Goal: Task Accomplishment & Management: Manage account settings

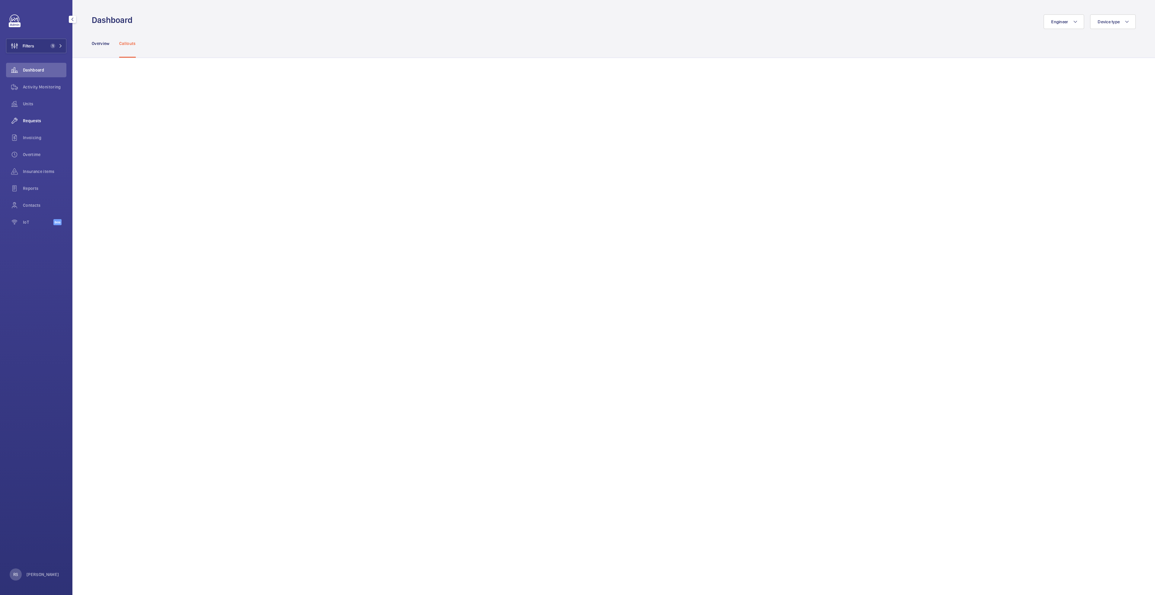
click at [40, 122] on span "Requests" at bounding box center [44, 121] width 43 height 6
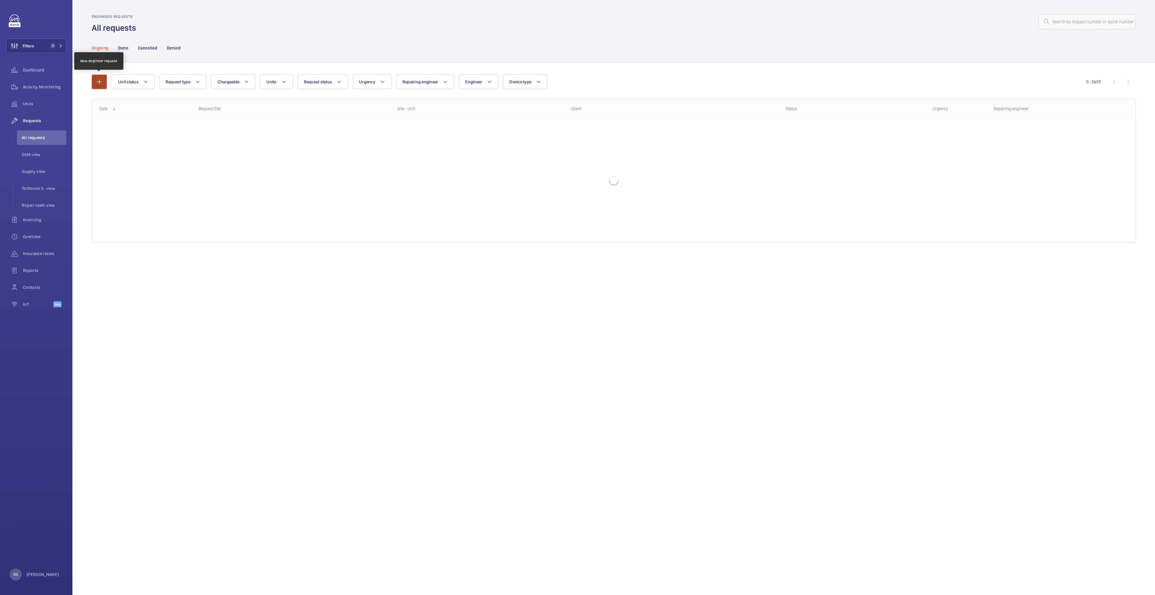
click at [100, 84] on mat-icon "button" at bounding box center [99, 81] width 7 height 7
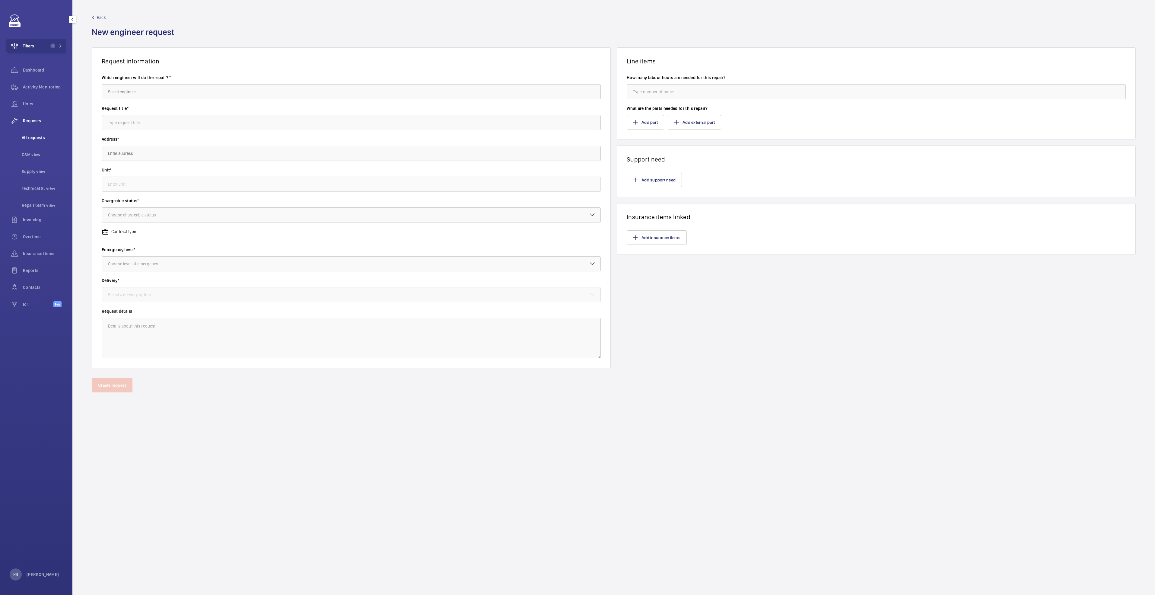
click at [32, 138] on span "All requests" at bounding box center [44, 138] width 45 height 6
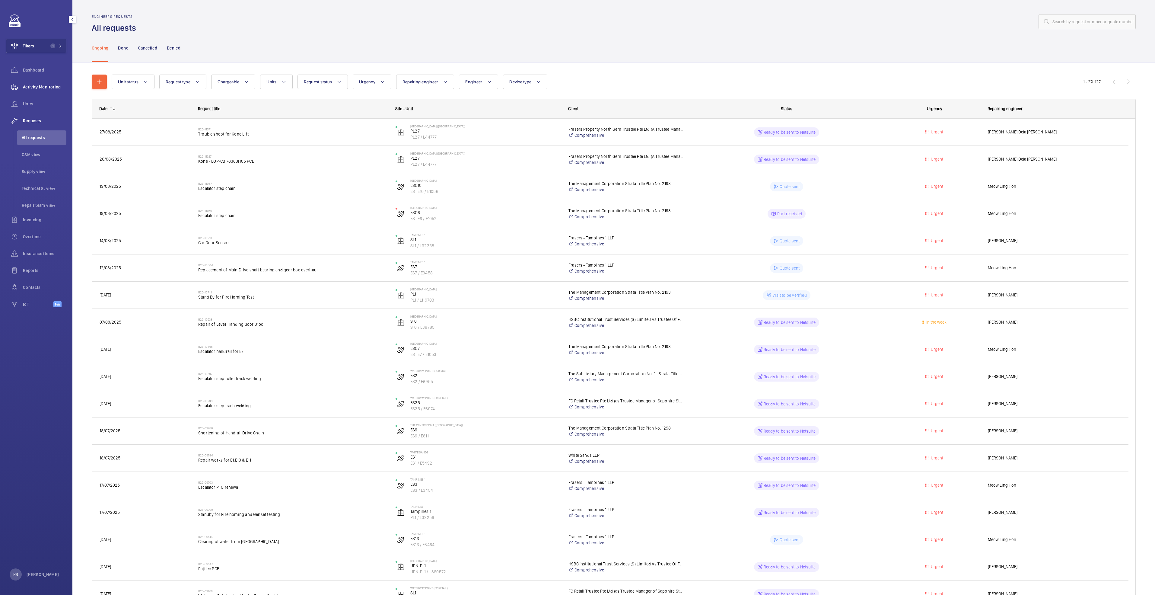
click at [24, 86] on span "Activity Monitoring" at bounding box center [44, 87] width 43 height 6
